Goal: Obtain resource: Download file/media

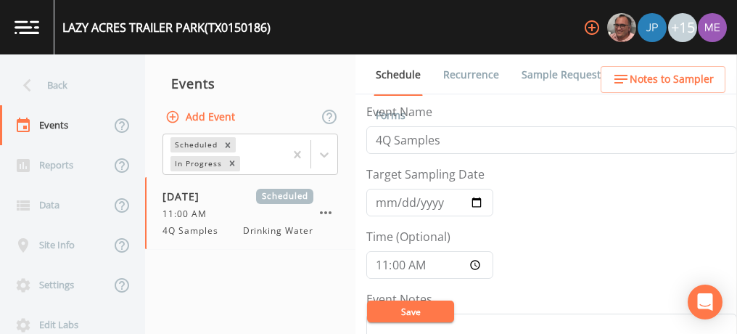
scroll to position [402, 0]
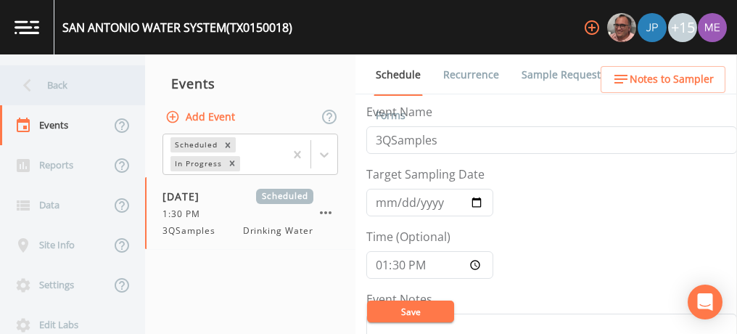
scroll to position [178, 0]
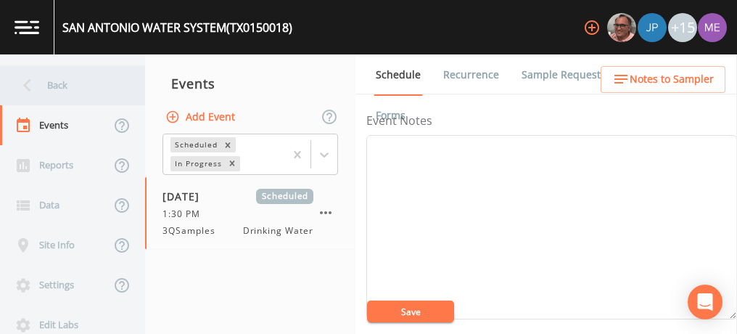
click at [54, 86] on div "Back" at bounding box center [65, 85] width 131 height 40
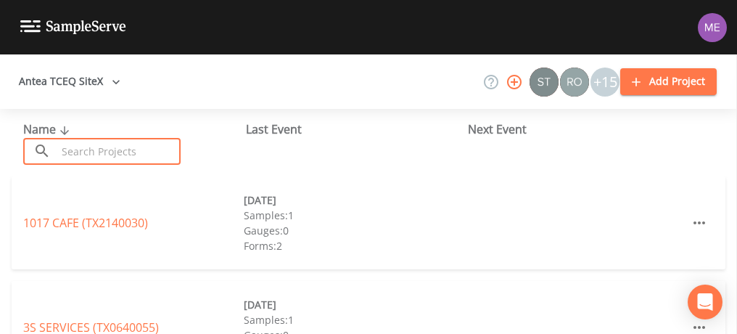
click at [94, 149] on input "text" at bounding box center [119, 151] width 124 height 27
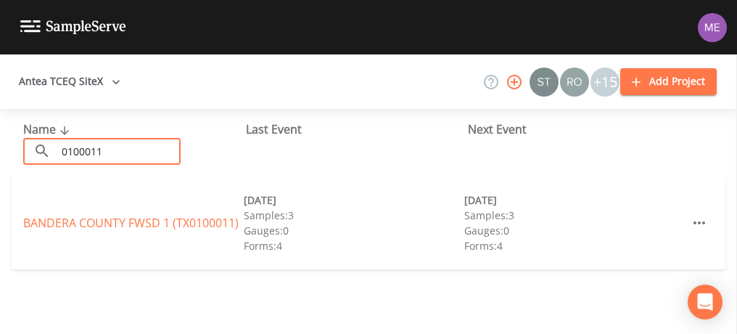
type input "0100011"
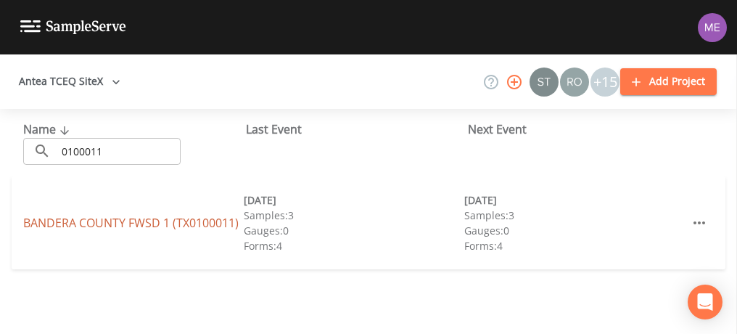
click at [121, 227] on link "BANDERA COUNTY FWSD 1 (TX0100011)" at bounding box center [130, 223] width 215 height 16
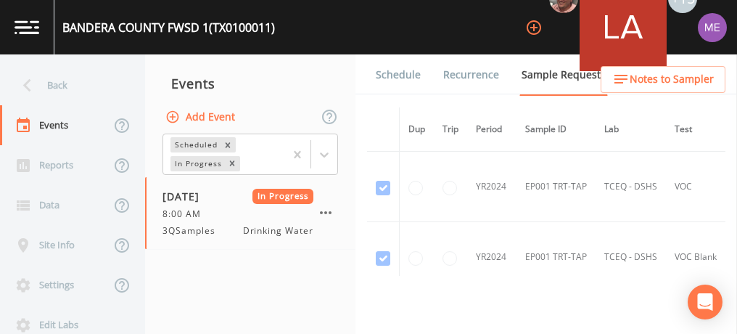
click at [408, 95] on link "Forms" at bounding box center [391, 115] width 34 height 41
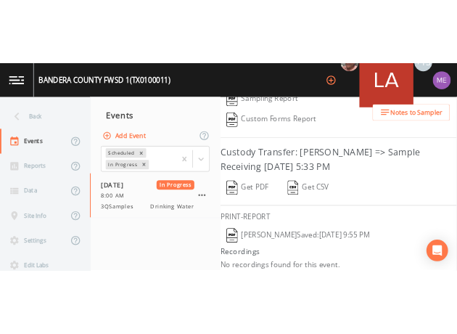
scroll to position [345, 0]
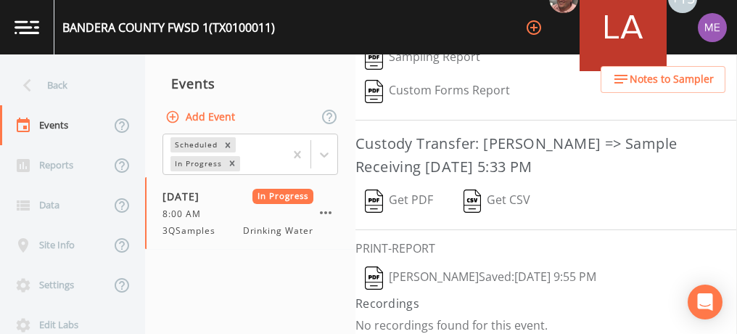
click at [488, 155] on h3 "Custody Transfer: Brandon Fox => Sample Receiving September 29, 2025 5:33 PM" at bounding box center [546, 155] width 382 height 46
click at [371, 189] on img "button" at bounding box center [374, 200] width 18 height 23
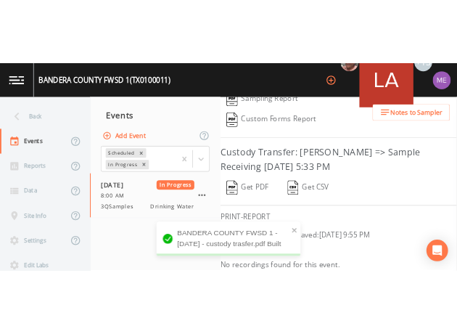
scroll to position [572, 0]
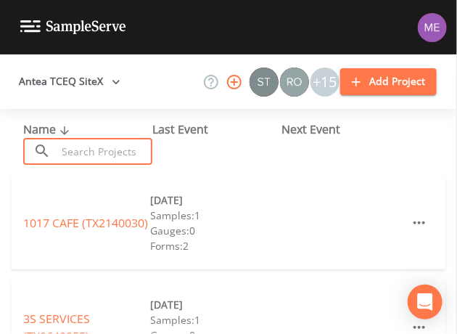
click at [58, 152] on input "text" at bounding box center [105, 151] width 96 height 27
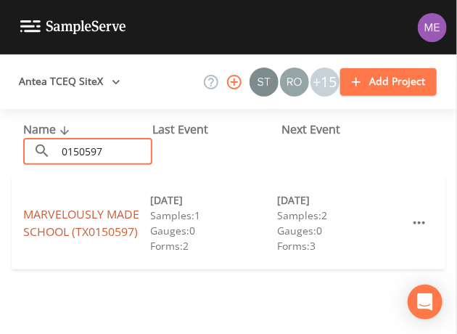
type input "0150597"
click at [104, 214] on link "MARVELOUSLY MADE SCHOOL (TX0150597)" at bounding box center [81, 222] width 116 height 33
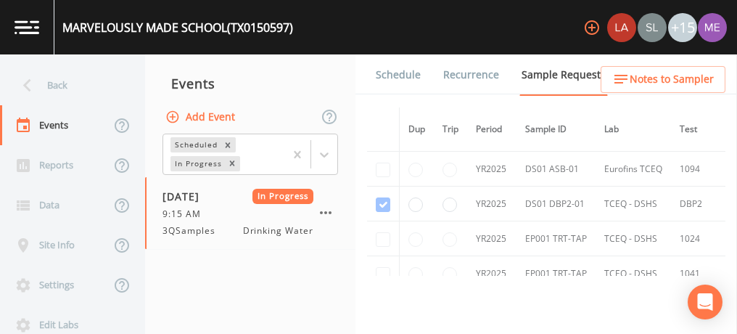
click at [408, 95] on link "Forms" at bounding box center [391, 115] width 34 height 41
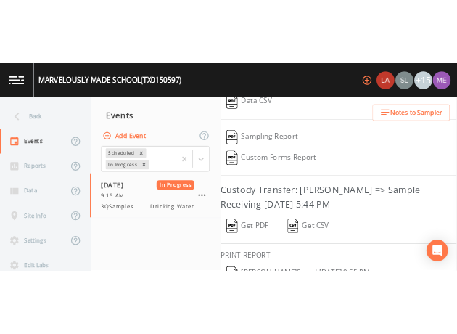
scroll to position [333, 0]
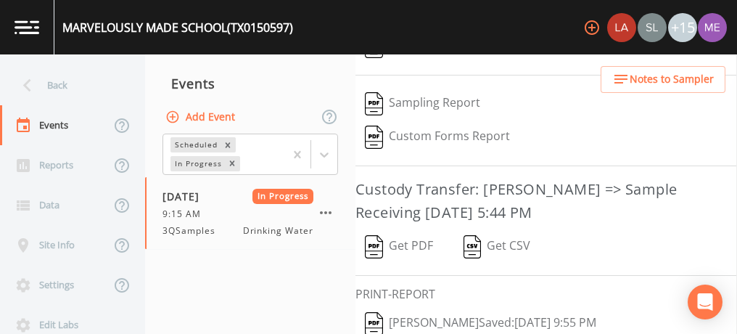
click at [419, 239] on button "Get PDF" at bounding box center [398, 246] width 87 height 33
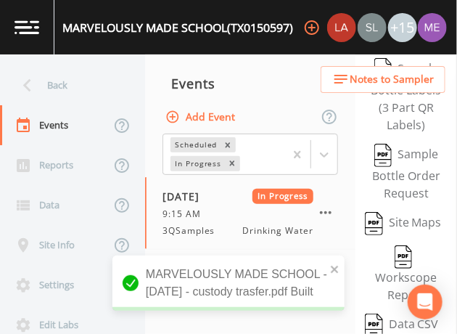
scroll to position [612, 0]
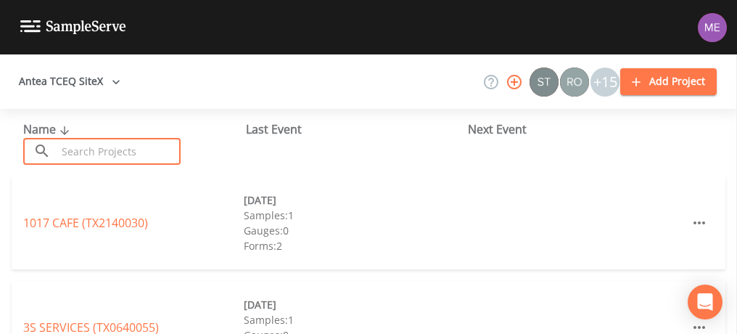
click at [165, 152] on input "text" at bounding box center [119, 151] width 124 height 27
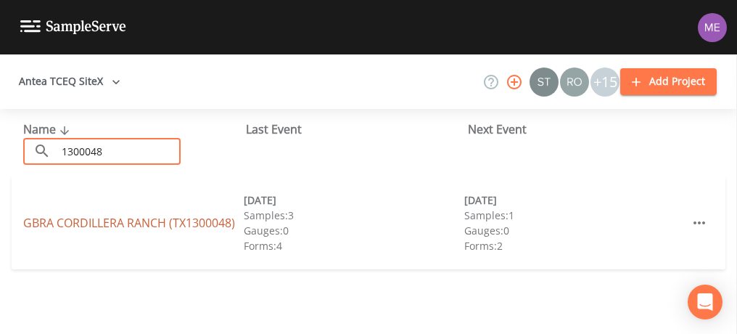
type input "1300048"
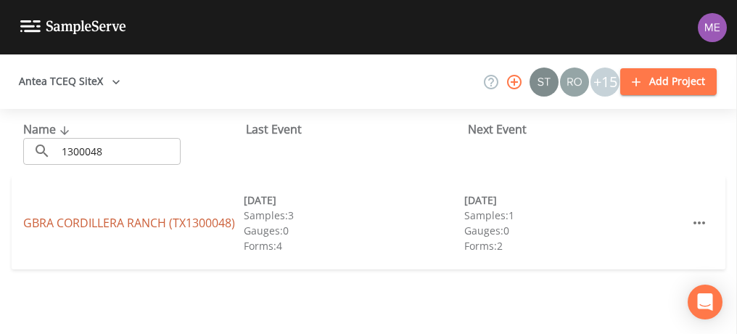
click at [153, 223] on link "GBRA CORDILLERA RANCH (TX1300048)" at bounding box center [129, 223] width 212 height 16
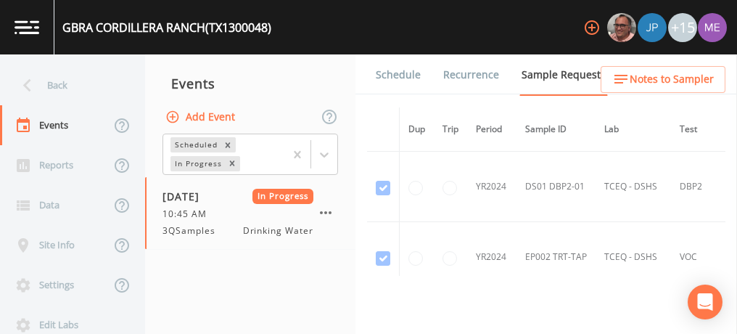
click at [408, 95] on link "Forms" at bounding box center [391, 115] width 34 height 41
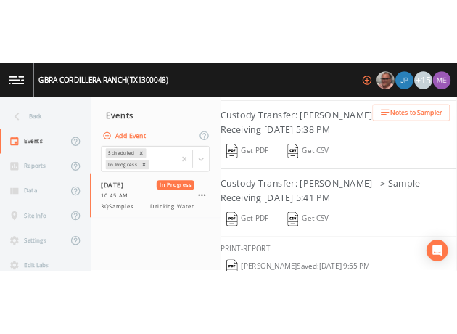
scroll to position [437, 0]
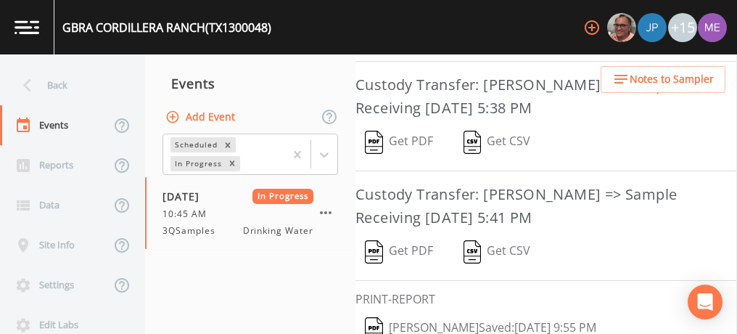
click at [398, 244] on button "Get PDF" at bounding box center [398, 251] width 87 height 33
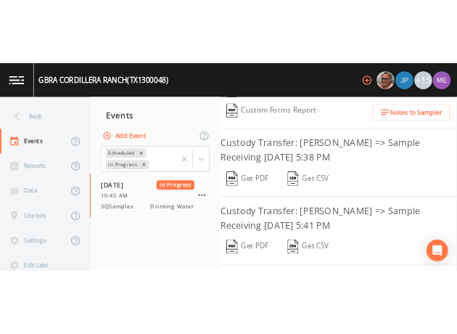
scroll to position [392, 0]
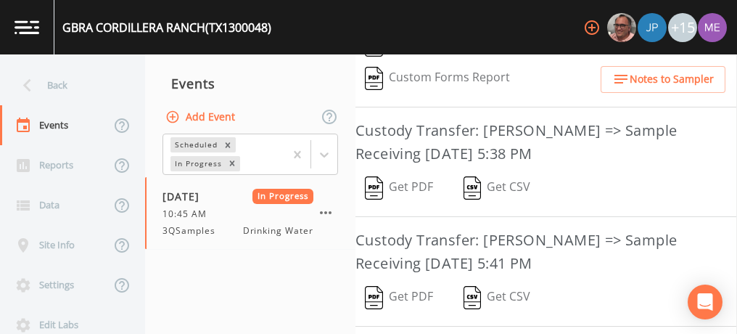
click at [396, 176] on button "Get PDF" at bounding box center [398, 187] width 87 height 33
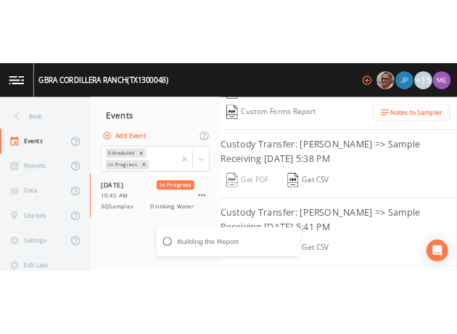
scroll to position [688, 0]
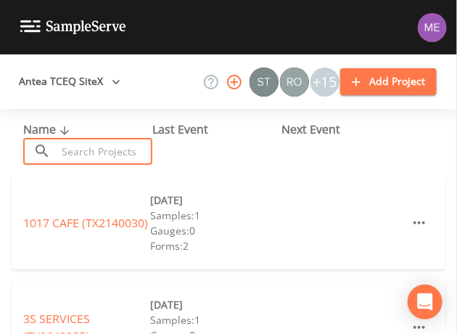
click at [100, 149] on input "text" at bounding box center [105, 151] width 96 height 27
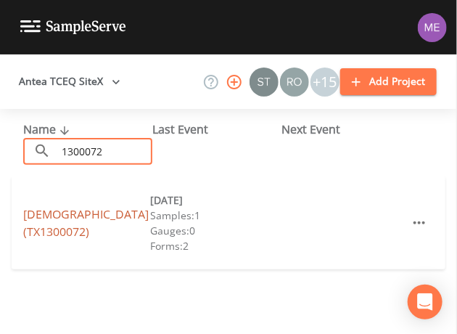
type input "1300072"
click at [90, 215] on link "[DEMOGRAPHIC_DATA] (TX1300072)" at bounding box center [86, 222] width 126 height 33
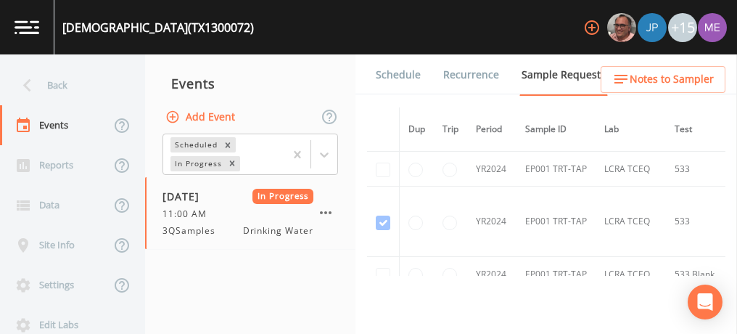
click at [408, 95] on link "Forms" at bounding box center [391, 115] width 34 height 41
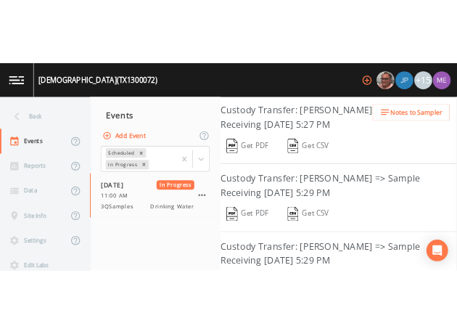
scroll to position [448, 0]
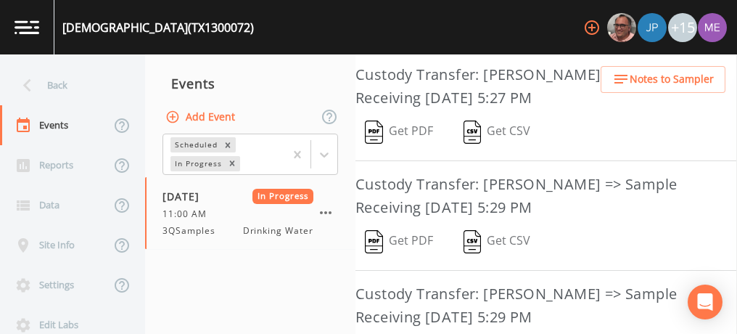
click at [391, 229] on button "Get PDF" at bounding box center [398, 241] width 87 height 33
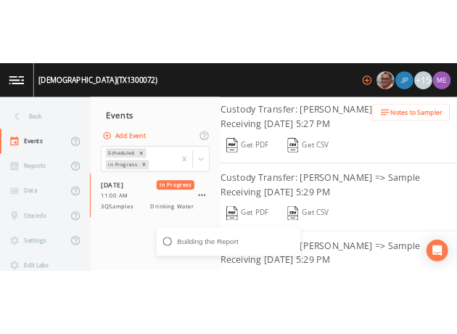
scroll to position [761, 0]
